Goal: Information Seeking & Learning: Understand process/instructions

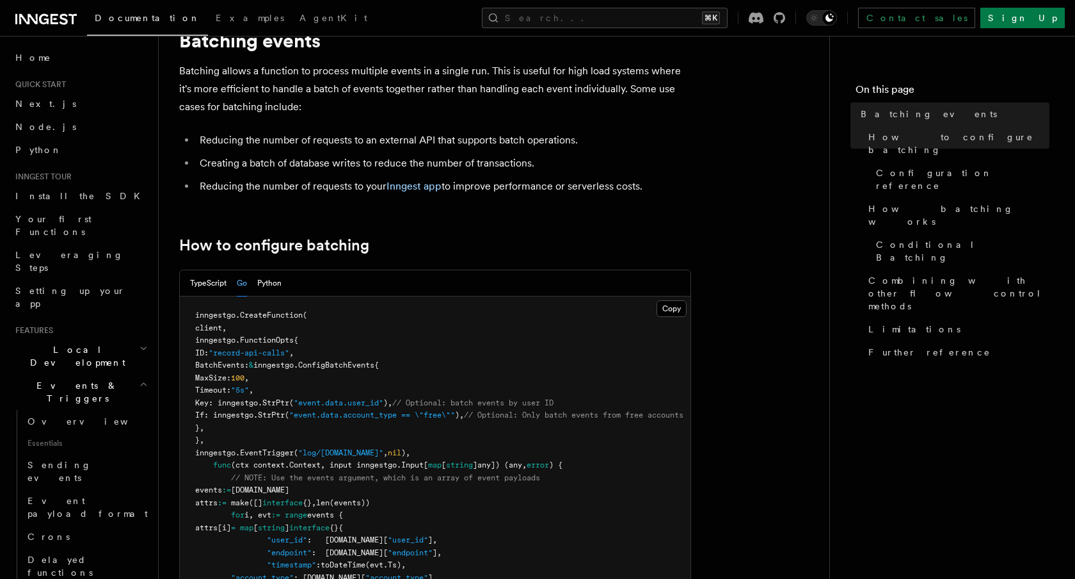
scroll to position [266, 0]
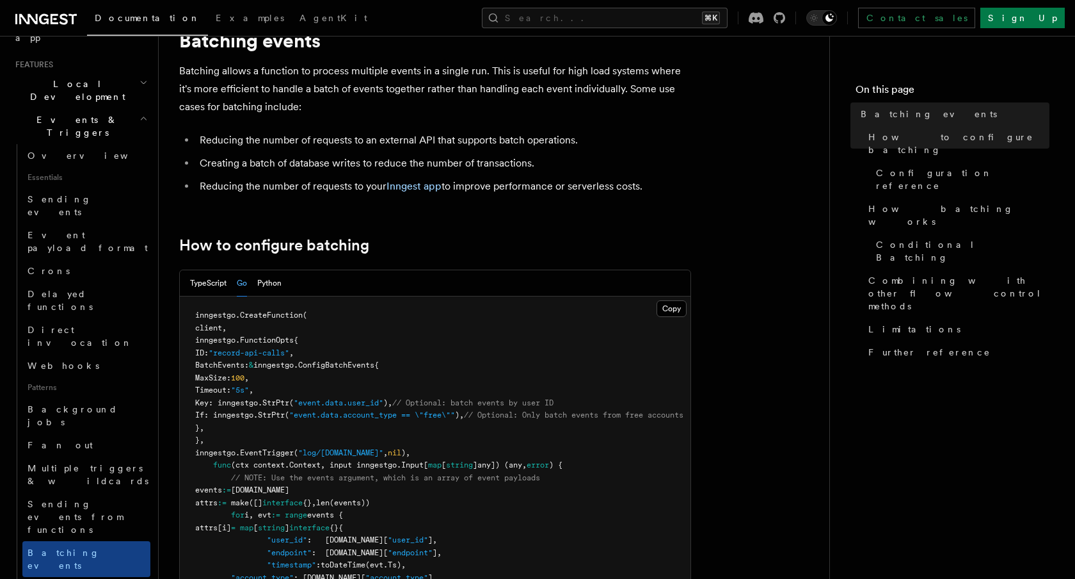
click at [530, 20] on div "Search... ⌘K Contact sales Sign Up" at bounding box center [735, 18] width 659 height 20
click at [115, 282] on link "Delayed functions" at bounding box center [86, 300] width 128 height 36
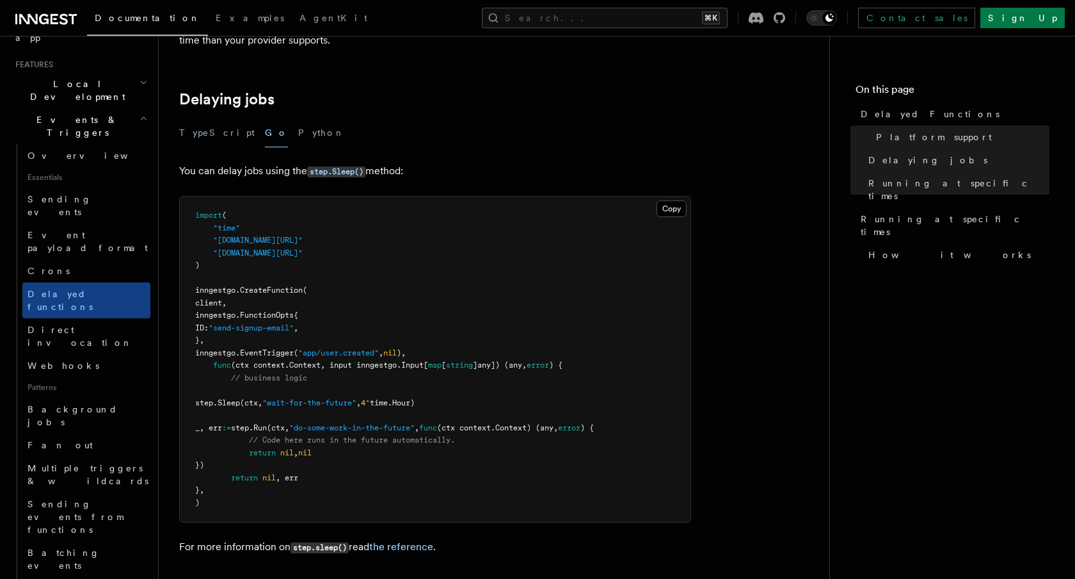
scroll to position [406, 0]
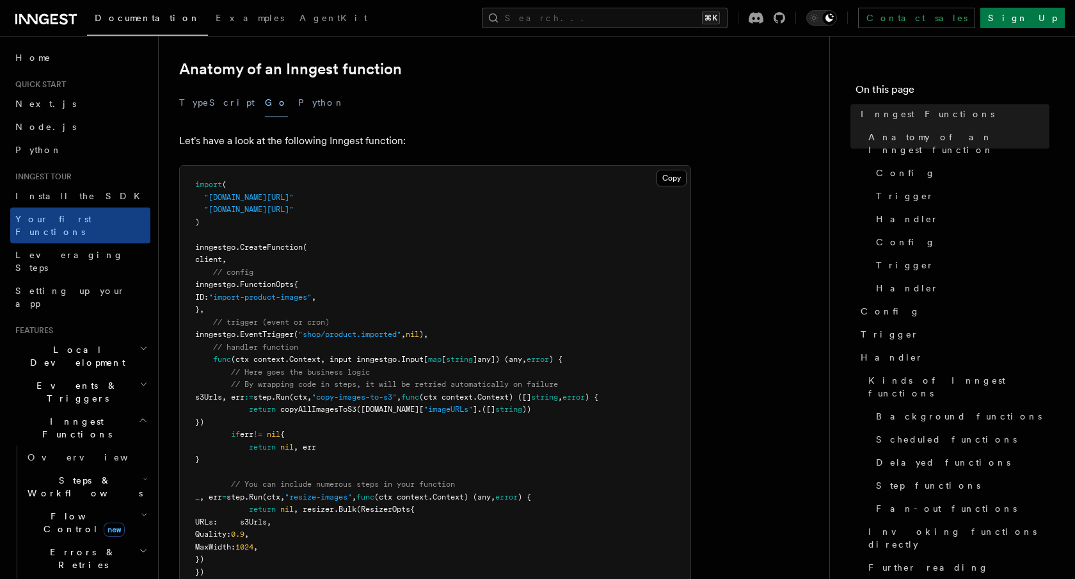
scroll to position [234, 0]
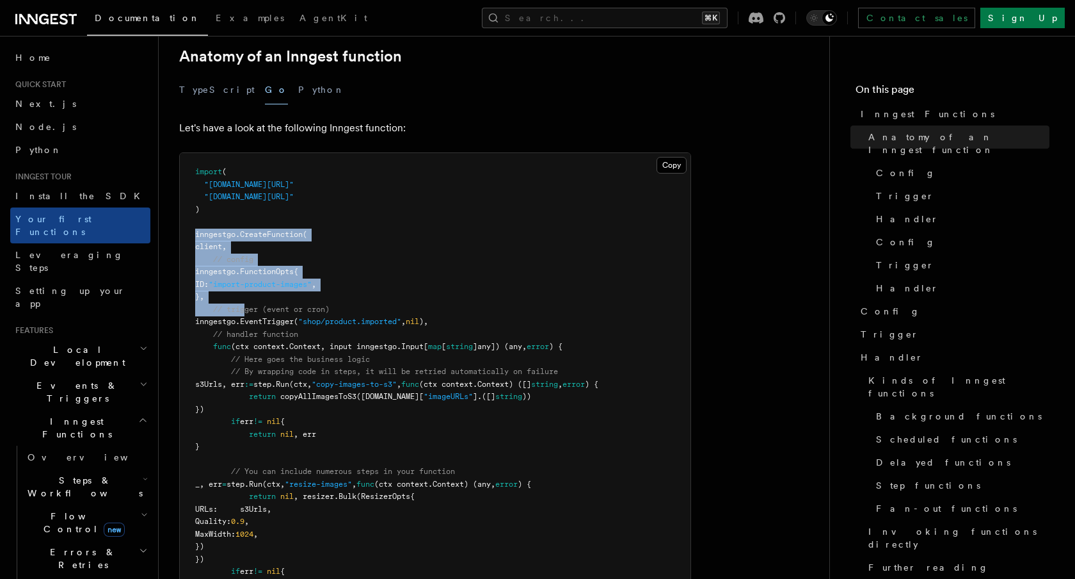
drag, startPoint x: 197, startPoint y: 214, endPoint x: 243, endPoint y: 290, distance: 88.5
click at [243, 290] on code "import ( "[DOMAIN_NAME][URL]" "[DOMAIN_NAME][URL]" ) inngestgo. CreateFunction …" at bounding box center [396, 408] width 403 height 483
click at [101, 279] on link "Setting up your app" at bounding box center [80, 297] width 140 height 36
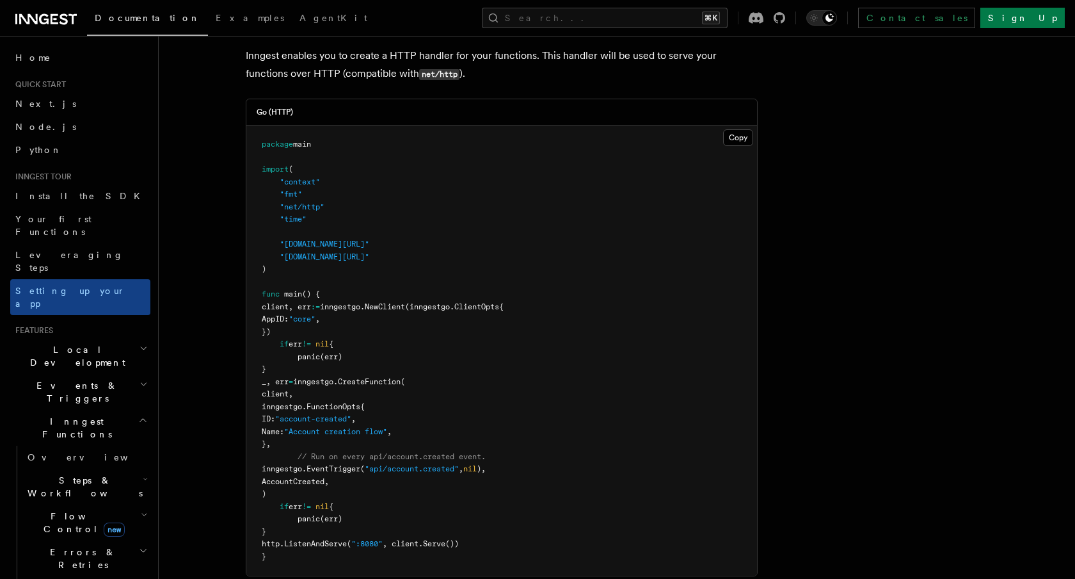
scroll to position [556, 0]
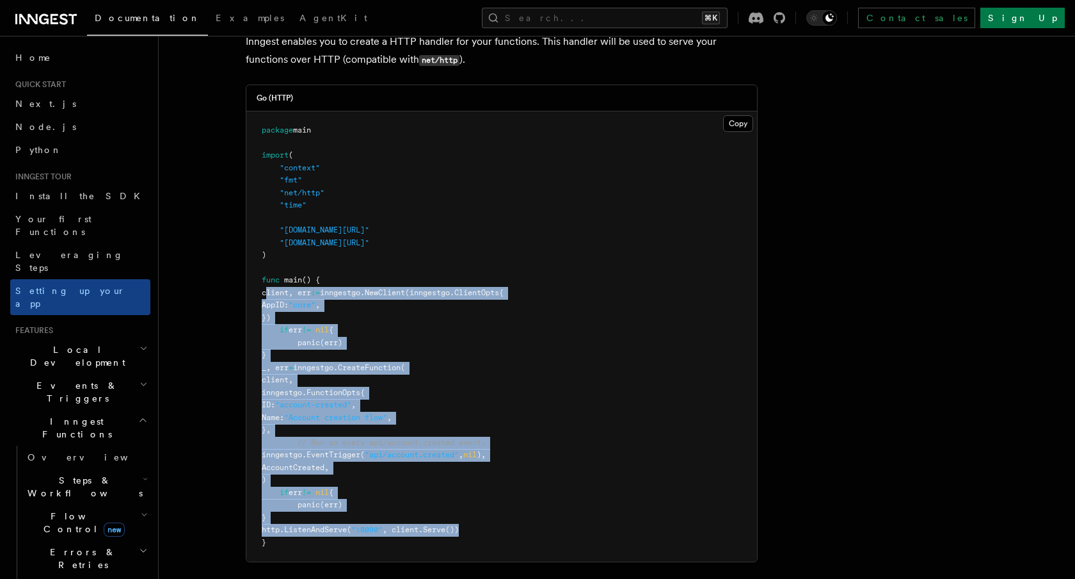
drag, startPoint x: 280, startPoint y: 228, endPoint x: 522, endPoint y: 469, distance: 341.2
click at [522, 469] on pre "package main import ( "context" "fmt" "net/http" "time" "[DOMAIN_NAME][URL]" "[…" at bounding box center [501, 336] width 511 height 450
copy code "client, err := inngestgo. NewClient (inngestgo.ClientOpts{ AppID: "core" , }) i…"
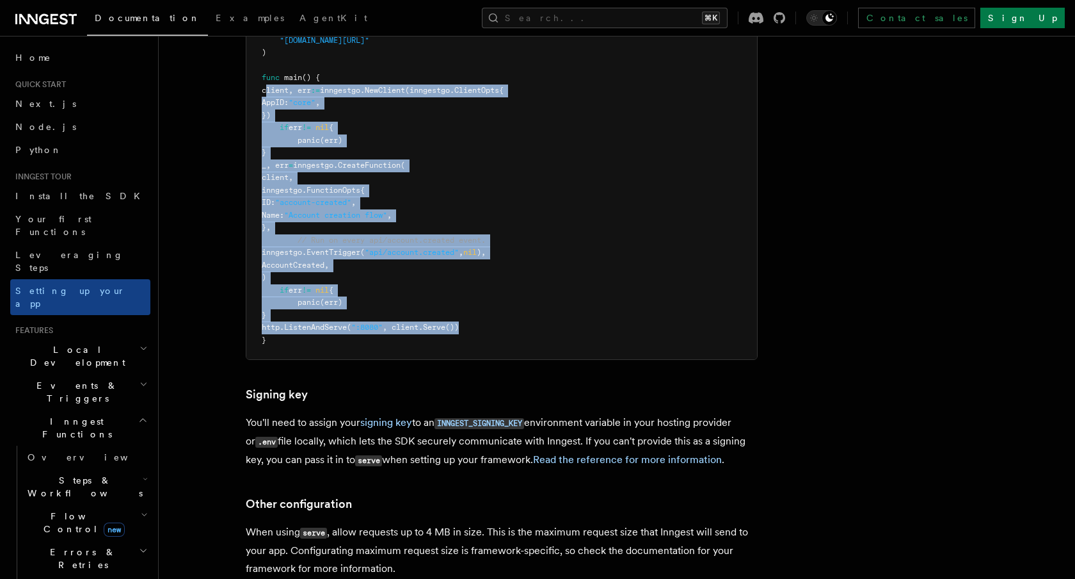
scroll to position [839, 0]
